Goal: Check status: Check status

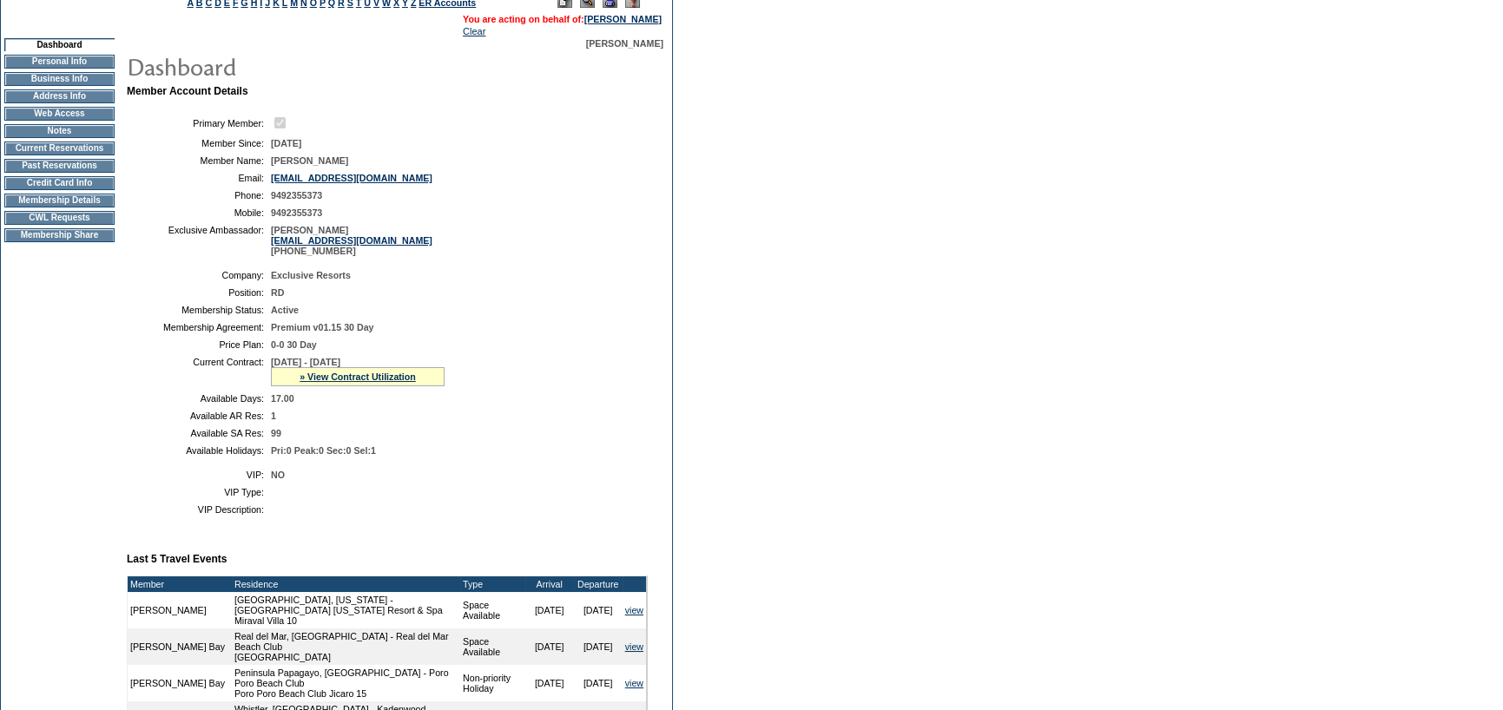
scroll to position [87, 0]
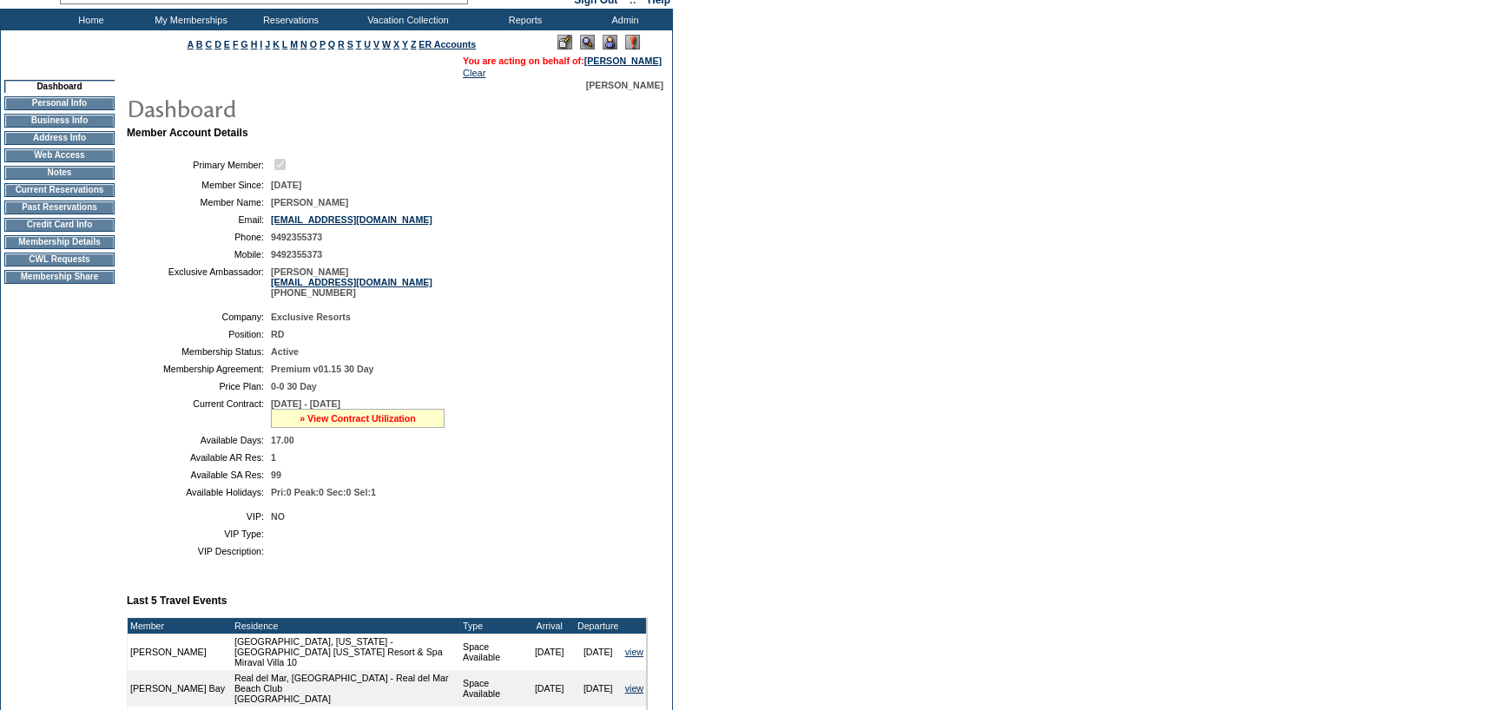
click at [320, 419] on link "» View Contract Utilization" at bounding box center [358, 418] width 116 height 10
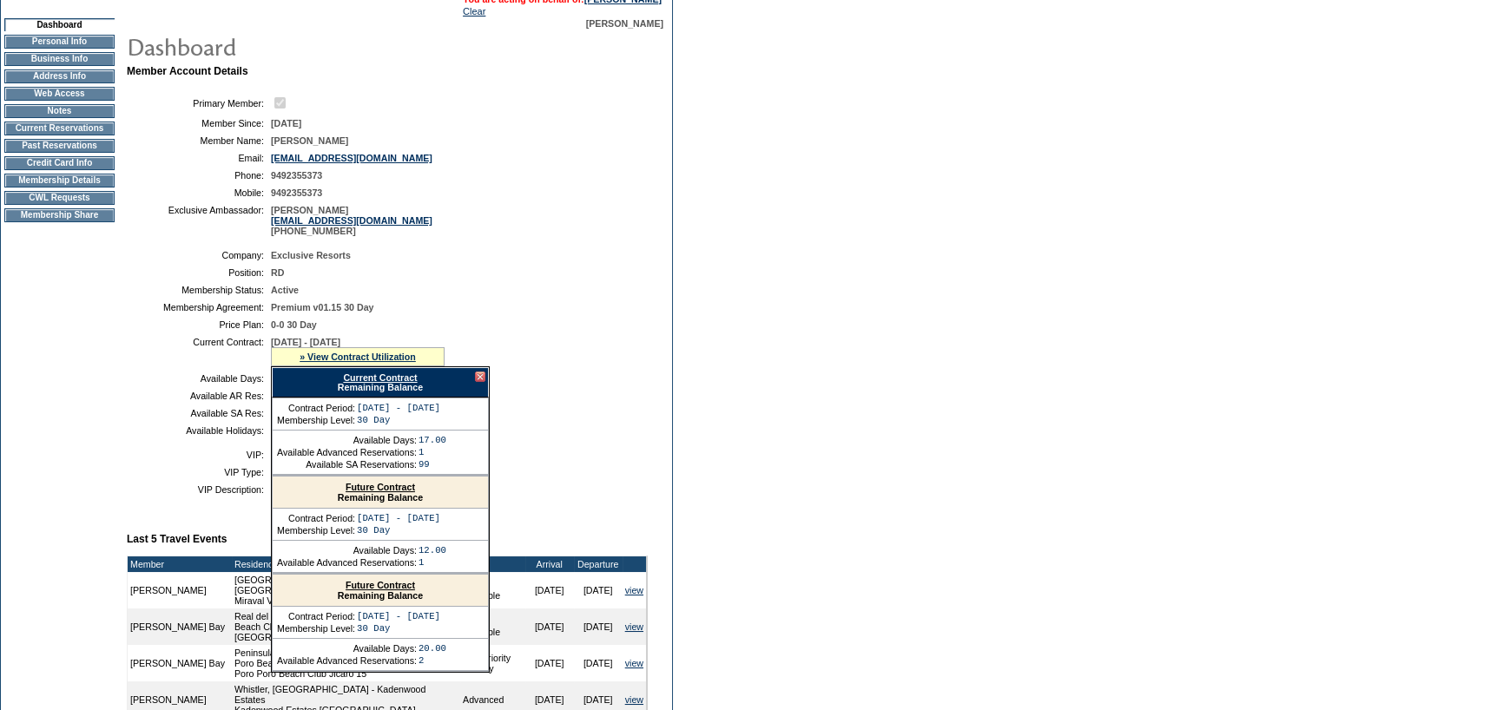
scroll to position [347, 0]
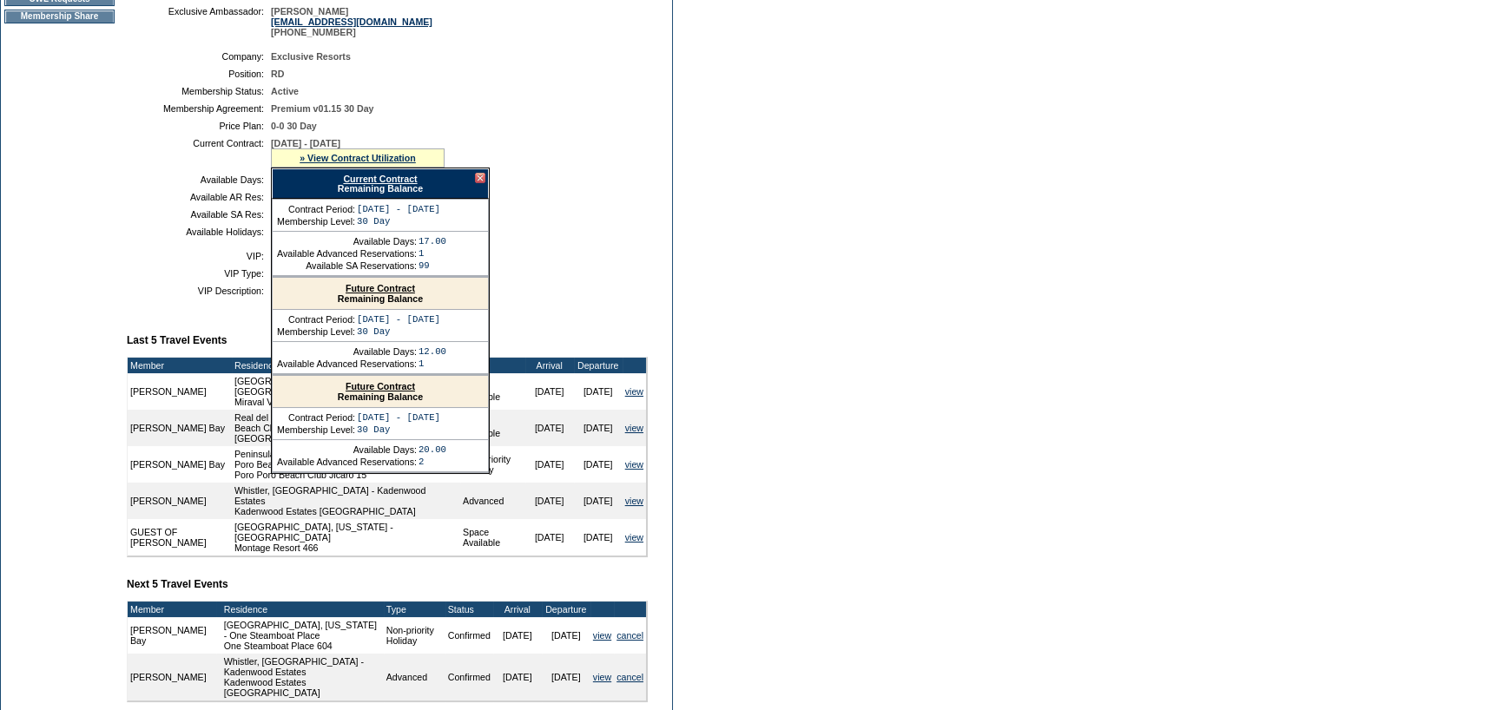
click at [373, 387] on div "Future Contract Remaining Balance" at bounding box center [380, 392] width 215 height 32
click at [373, 392] on link "Future Contract" at bounding box center [380, 386] width 69 height 10
click at [152, 194] on table "Company: Exclusive Resorts Position: RD Membership Status: Active Membership Ag…" at bounding box center [387, 144] width 521 height 200
click at [386, 180] on link "Current Contract" at bounding box center [380, 179] width 74 height 10
click at [163, 114] on td "Membership Agreement:" at bounding box center [199, 108] width 130 height 10
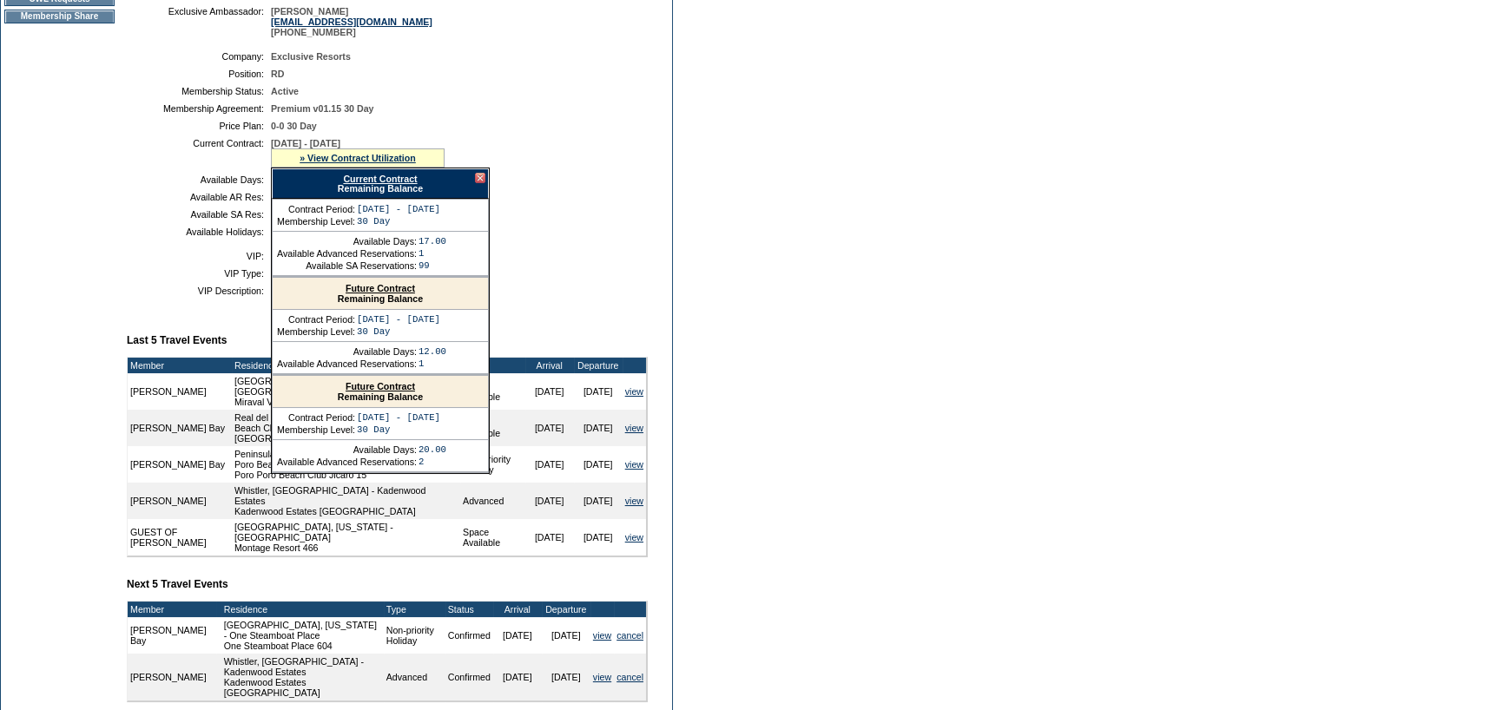
click at [371, 180] on link "Current Contract" at bounding box center [380, 179] width 74 height 10
click at [78, 152] on td "Dashboard Personal Info Business Info Address Info Web Access Notes Current Res…" at bounding box center [59, 291] width 117 height 945
click at [479, 179] on div at bounding box center [480, 178] width 10 height 10
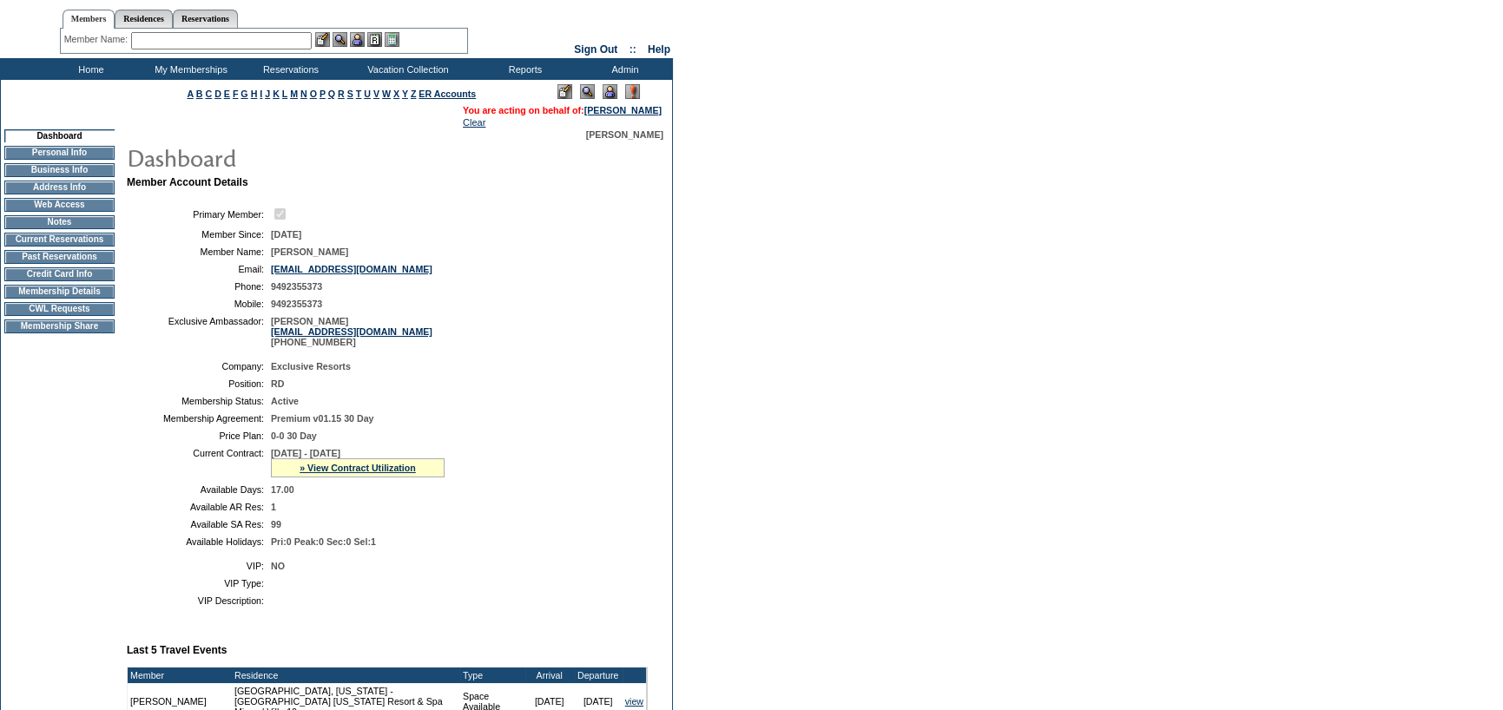
scroll to position [0, 0]
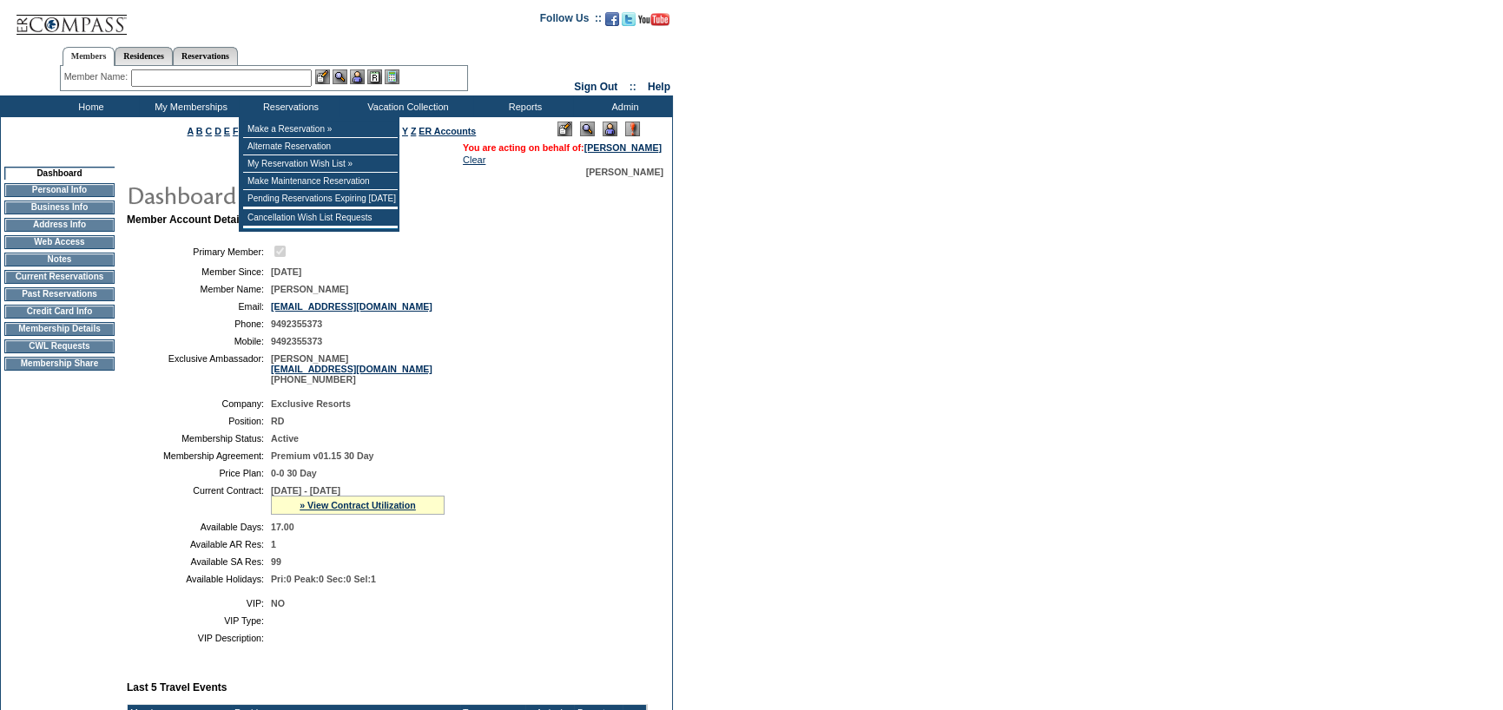
click at [234, 85] on input "text" at bounding box center [221, 77] width 181 height 17
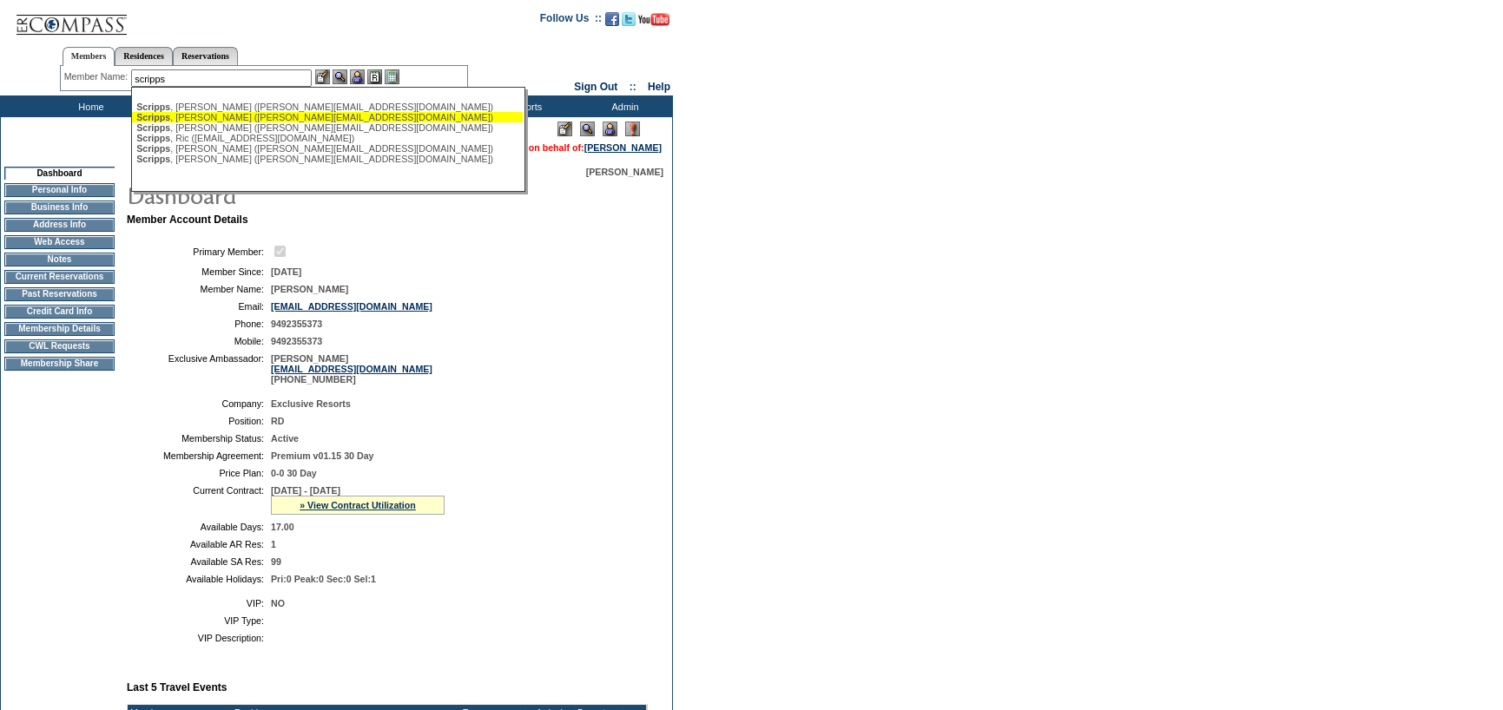
click at [246, 115] on div "Scripps , [PERSON_NAME] ([PERSON_NAME][EMAIL_ADDRESS][DOMAIN_NAME])" at bounding box center [327, 117] width 382 height 10
type input "Scripps, [PERSON_NAME] ([PERSON_NAME][EMAIL_ADDRESS][DOMAIN_NAME])"
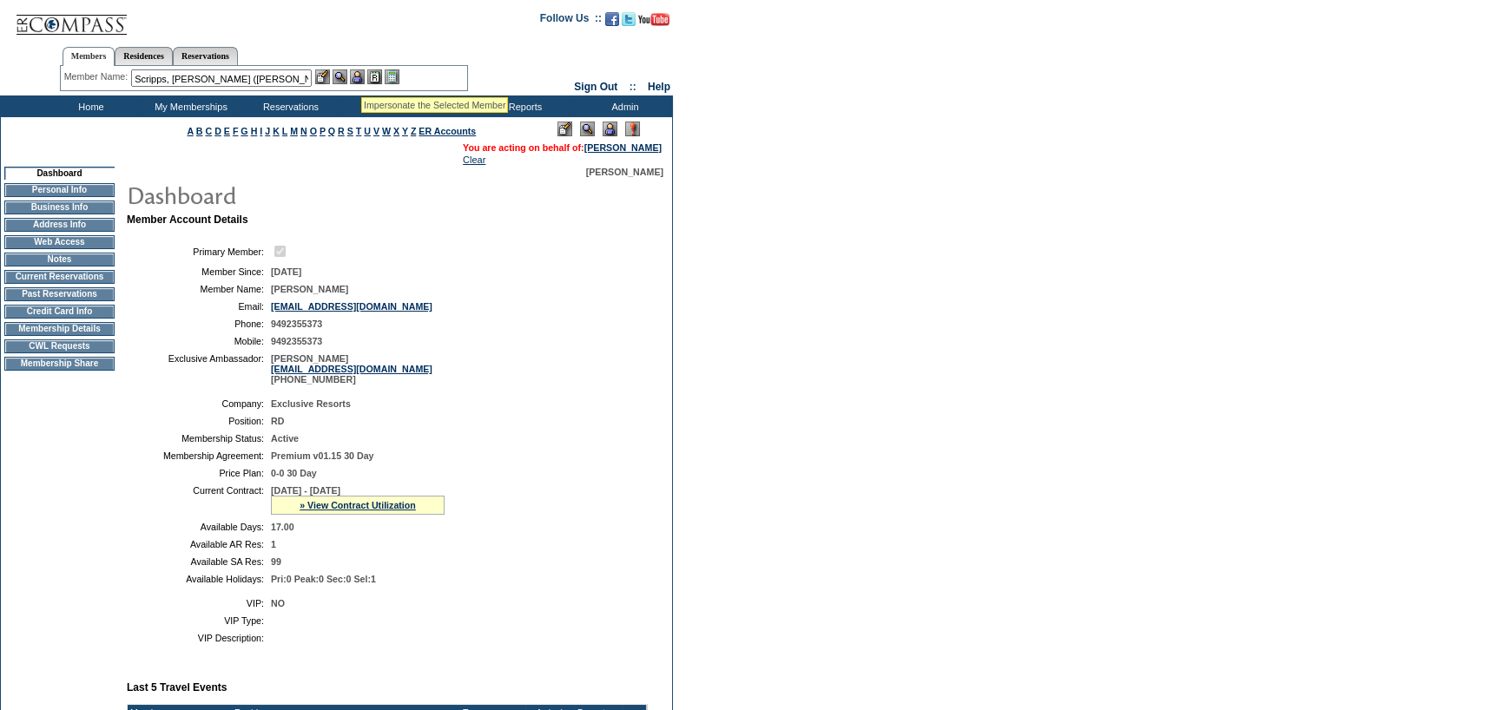
click at [361, 76] on img at bounding box center [357, 76] width 15 height 15
click at [347, 74] on img at bounding box center [340, 76] width 15 height 15
